Goal: Transaction & Acquisition: Purchase product/service

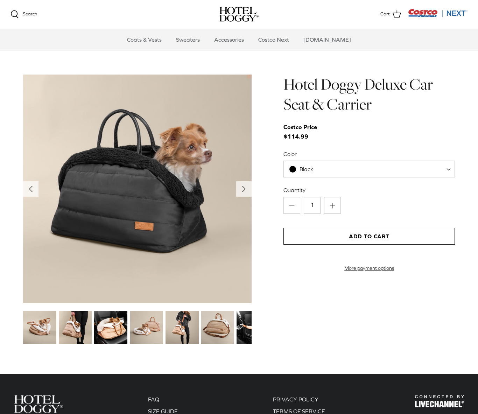
scroll to position [696, 0]
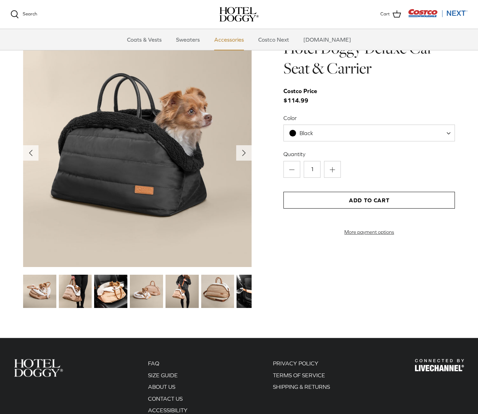
click at [235, 38] on link "Accessories" at bounding box center [229, 39] width 42 height 21
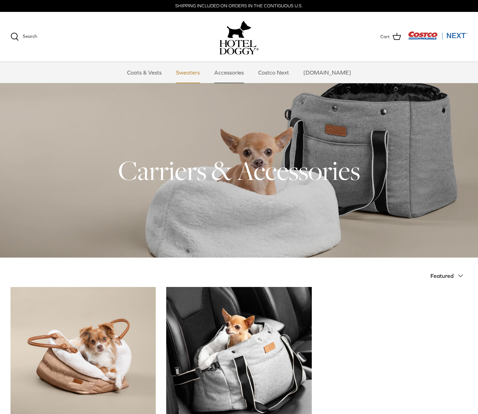
click at [199, 73] on link "Sweaters" at bounding box center [188, 72] width 36 height 21
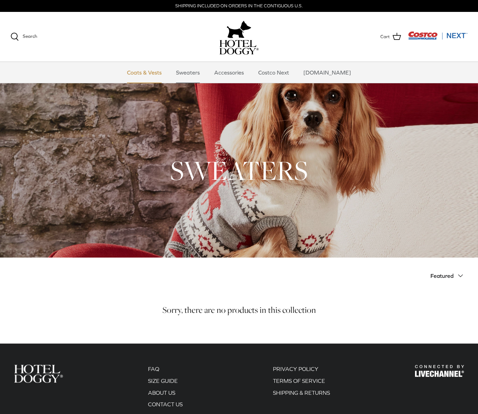
click at [155, 72] on link "Coats & Vests" at bounding box center [144, 72] width 47 height 21
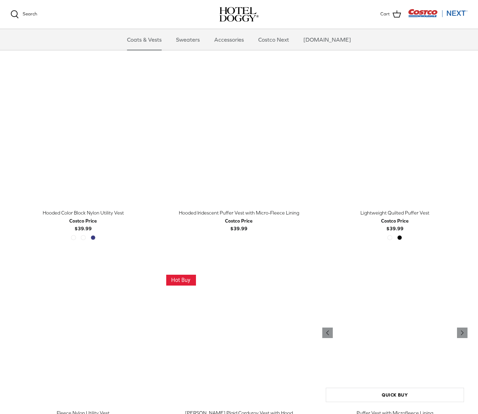
scroll to position [712, 0]
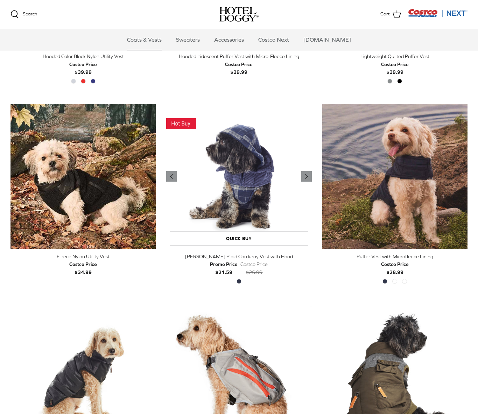
click at [234, 186] on img "Melton Plaid Corduroy Vest with Hood" at bounding box center [238, 176] width 145 height 145
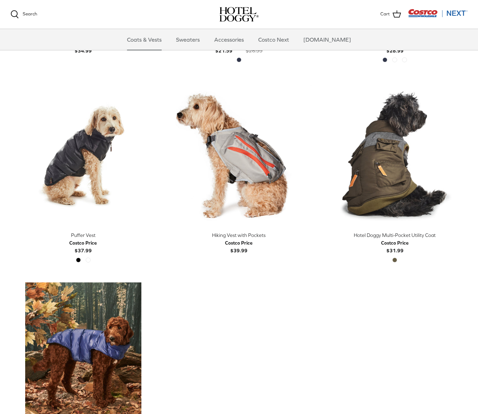
scroll to position [969, 0]
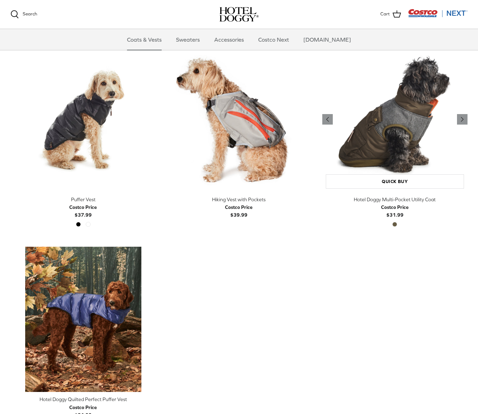
click at [395, 151] on img "Hotel Doggy Multi-Pocket Utility Coat" at bounding box center [394, 119] width 145 height 145
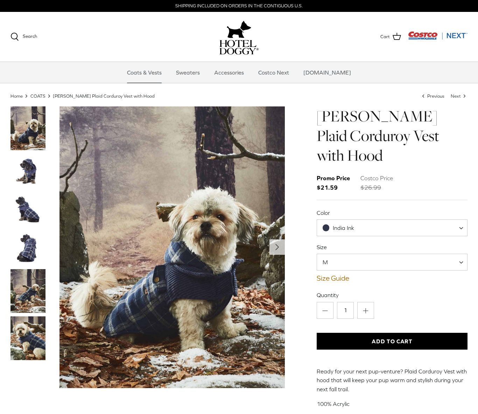
click at [343, 253] on span "M" at bounding box center [391, 261] width 151 height 17
click at [386, 265] on div "Melton Plaid Corduroy Vest with Hood Promo Price $21.59 Costco Price $26.99 Col…" at bounding box center [391, 257] width 151 height 302
click at [357, 253] on span "XXL" at bounding box center [391, 261] width 151 height 17
select select "S"
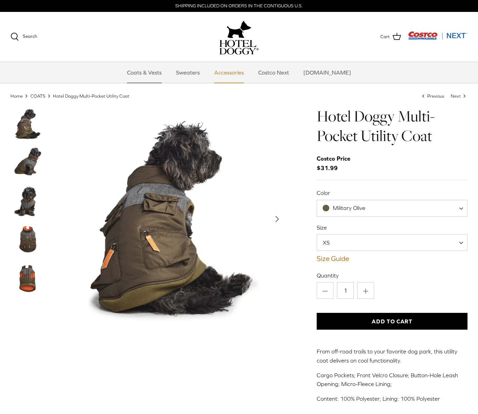
click at [238, 73] on link "Accessories" at bounding box center [229, 72] width 42 height 21
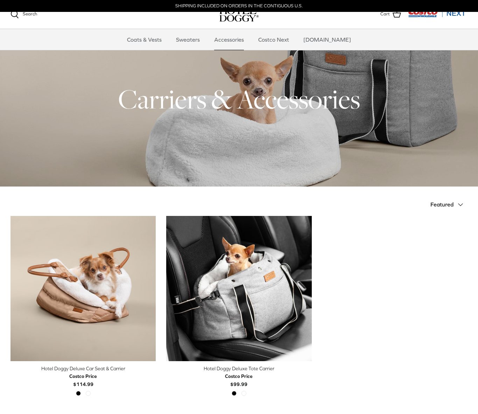
scroll to position [135, 0]
